Goal: Navigation & Orientation: Find specific page/section

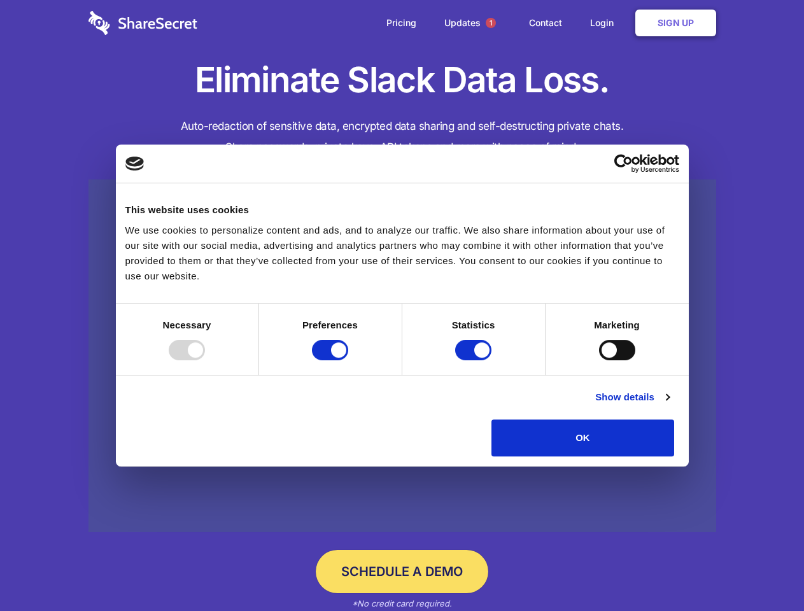
click at [205, 360] on div at bounding box center [187, 350] width 36 height 20
click at [348, 360] on input "Preferences" at bounding box center [330, 350] width 36 height 20
checkbox input "false"
click at [475, 360] on input "Statistics" at bounding box center [473, 350] width 36 height 20
checkbox input "false"
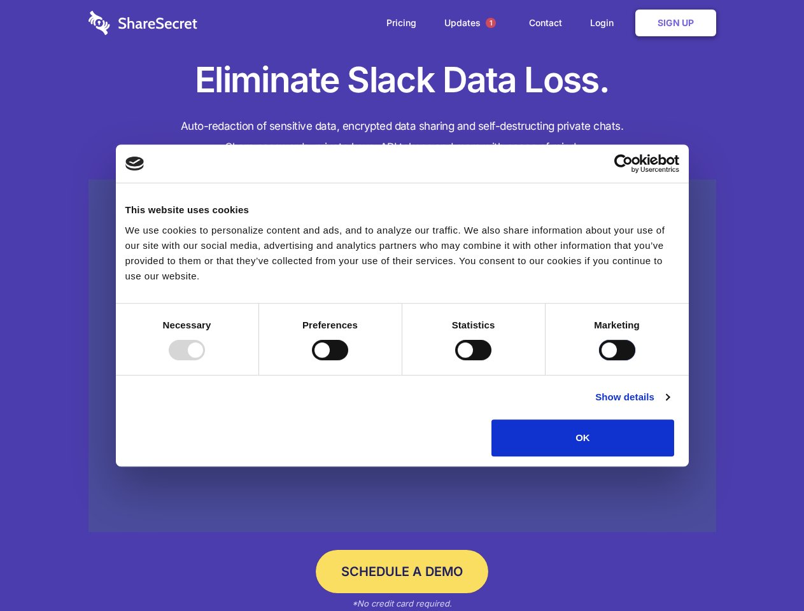
click at [599, 360] on input "Marketing" at bounding box center [617, 350] width 36 height 20
checkbox input "true"
click at [669, 405] on link "Show details" at bounding box center [632, 396] width 74 height 15
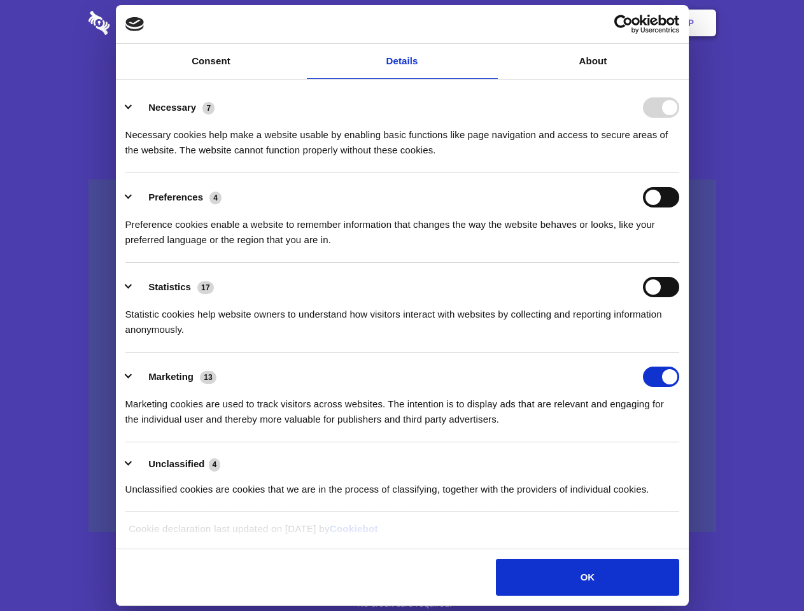
click at [679, 158] on div "Necessary 7 Necessary cookies help make a website usable by enabling basic func…" at bounding box center [402, 127] width 554 height 60
click at [490, 23] on span "1" at bounding box center [490, 23] width 10 height 10
